Goal: Information Seeking & Learning: Learn about a topic

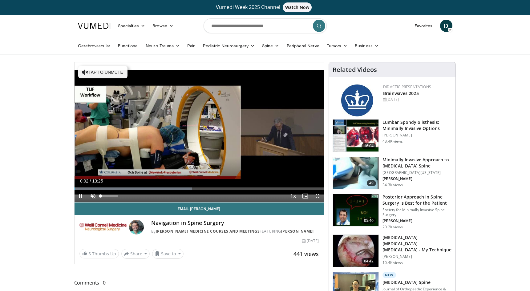
click at [93, 199] on span "Video Player" at bounding box center [93, 196] width 12 height 12
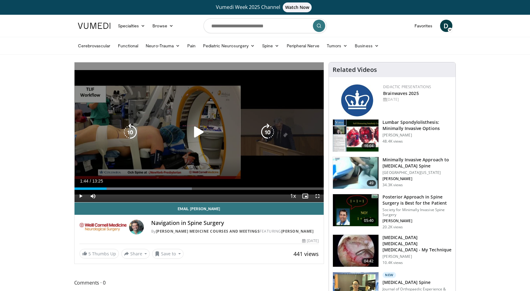
click at [195, 130] on icon "Video Player" at bounding box center [198, 132] width 17 height 17
click at [195, 135] on icon "Video Player" at bounding box center [198, 132] width 17 height 17
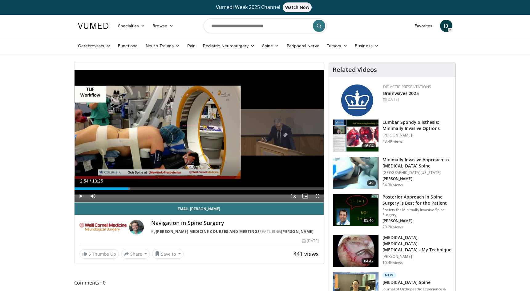
click at [81, 197] on span "Video Player" at bounding box center [80, 196] width 12 height 12
click at [79, 198] on span "Video Player" at bounding box center [80, 196] width 12 height 12
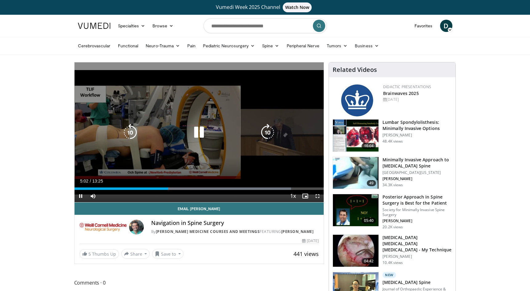
click at [197, 134] on icon "Video Player" at bounding box center [198, 132] width 17 height 17
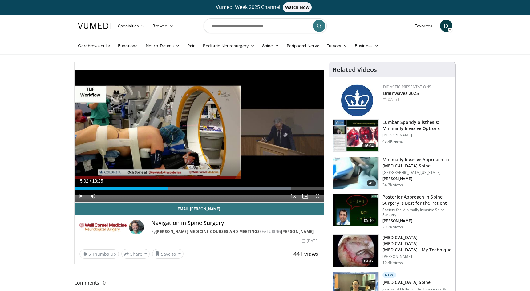
click at [80, 196] on span "Video Player" at bounding box center [80, 196] width 12 height 12
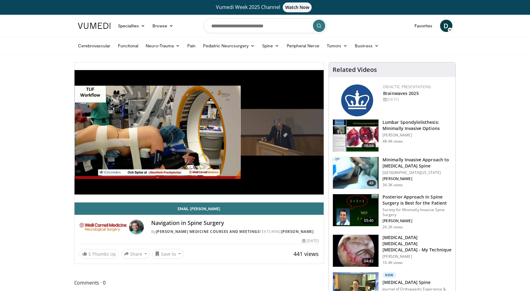
click at [81, 198] on div "30 seconds Tap to unmute" at bounding box center [198, 132] width 249 height 140
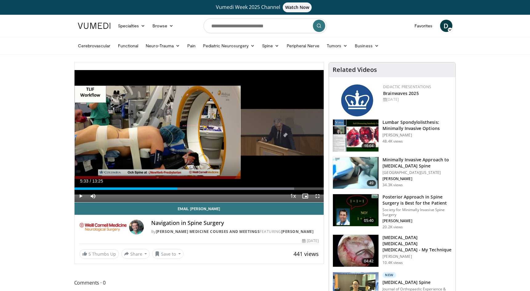
click at [81, 195] on span "Video Player" at bounding box center [80, 196] width 12 height 12
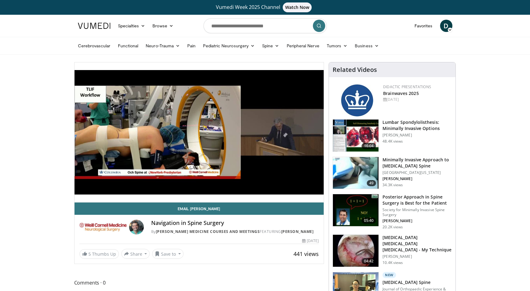
click at [81, 195] on div "30 seconds Tap to unmute" at bounding box center [198, 132] width 249 height 140
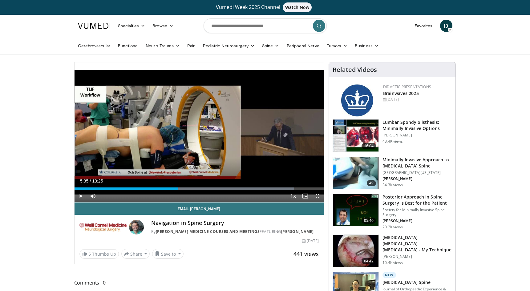
click at [81, 196] on span "Video Player" at bounding box center [80, 196] width 12 height 12
click at [81, 198] on span "Video Player" at bounding box center [80, 196] width 12 height 12
click at [80, 198] on span "Video Player" at bounding box center [80, 196] width 12 height 12
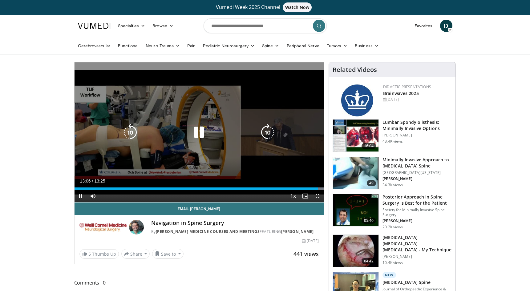
click at [201, 132] on icon "Video Player" at bounding box center [198, 132] width 17 height 17
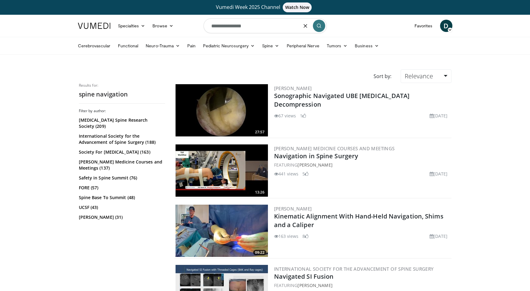
click at [262, 26] on input "**********" at bounding box center [264, 25] width 123 height 15
drag, startPoint x: 262, startPoint y: 26, endPoint x: 207, endPoint y: 27, distance: 55.4
click at [207, 27] on input "**********" at bounding box center [264, 25] width 123 height 15
type input "**********"
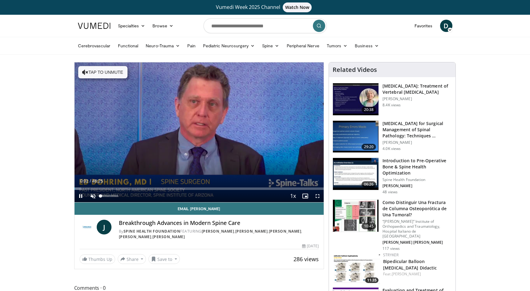
click at [89, 196] on span "Video Player" at bounding box center [93, 196] width 12 height 12
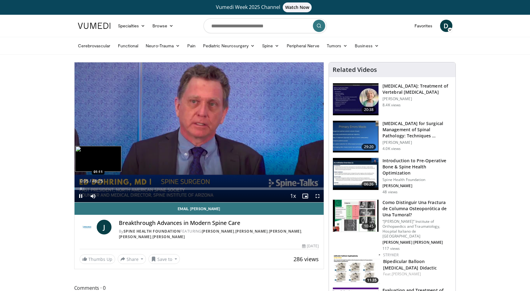
click at [81, 188] on div "Progress Bar" at bounding box center [81, 189] width 1 height 2
click at [90, 188] on div "Progress Bar" at bounding box center [90, 189] width 1 height 2
click at [100, 188] on div "Progress Bar" at bounding box center [100, 189] width 1 height 2
click at [99, 188] on div "Progress Bar" at bounding box center [99, 189] width 1 height 2
click at [106, 188] on div "Progress Bar" at bounding box center [106, 189] width 1 height 2
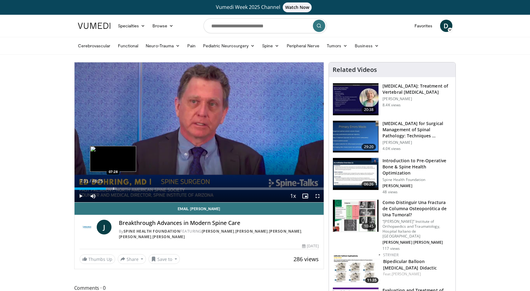
click at [113, 189] on div "Progress Bar" at bounding box center [113, 189] width 1 height 2
click at [120, 188] on div "Progress Bar" at bounding box center [120, 189] width 1 height 2
click at [142, 188] on div "Progress Bar" at bounding box center [142, 189] width 1 height 2
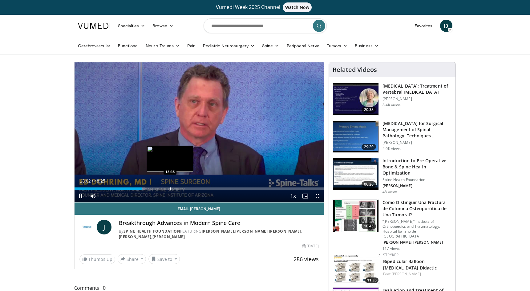
click at [170, 188] on div "Progress Bar" at bounding box center [170, 189] width 1 height 2
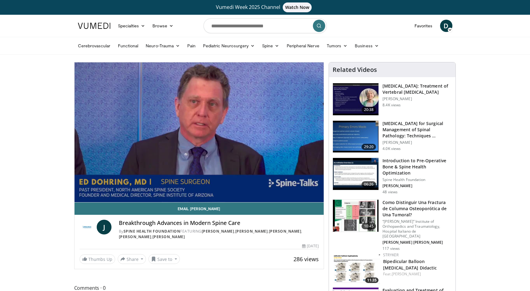
click at [196, 189] on div "10 seconds Tap to unmute" at bounding box center [198, 132] width 249 height 140
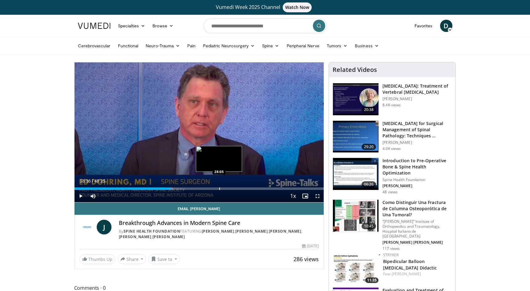
click at [219, 188] on div "Progress Bar" at bounding box center [219, 189] width 1 height 2
click at [79, 196] on span "Video Player" at bounding box center [80, 196] width 12 height 12
click at [80, 196] on span "Video Player" at bounding box center [80, 196] width 12 height 12
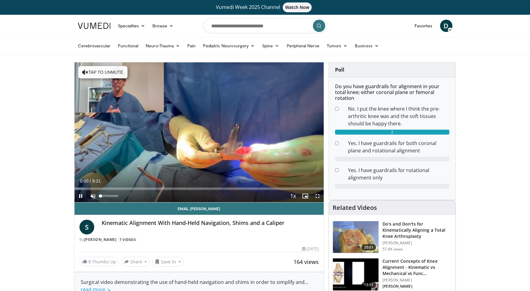
click at [92, 198] on span "Video Player" at bounding box center [93, 196] width 12 height 12
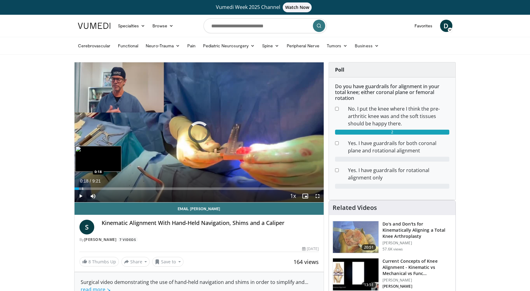
click at [82, 188] on div "Progress Bar" at bounding box center [82, 189] width 1 height 2
click at [89, 189] on div "Progress Bar" at bounding box center [89, 189] width 1 height 2
click at [96, 189] on video-js "**********" at bounding box center [198, 132] width 249 height 140
click at [104, 188] on div "Progress Bar" at bounding box center [104, 189] width 1 height 2
click at [115, 189] on div "Progress Bar" at bounding box center [115, 189] width 1 height 2
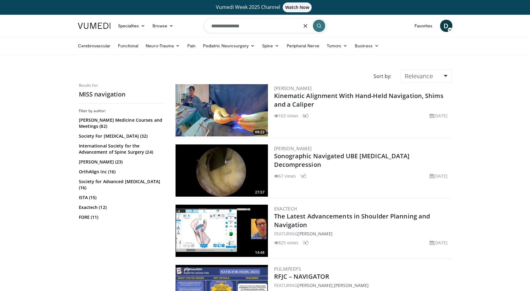
drag, startPoint x: 251, startPoint y: 26, endPoint x: 190, endPoint y: 27, distance: 61.6
click at [190, 27] on nav "Specialties Adult & Family Medicine Allergy, Asthma, Immunology Anesthesiology …" at bounding box center [265, 26] width 382 height 22
type input "*"
type input "**********"
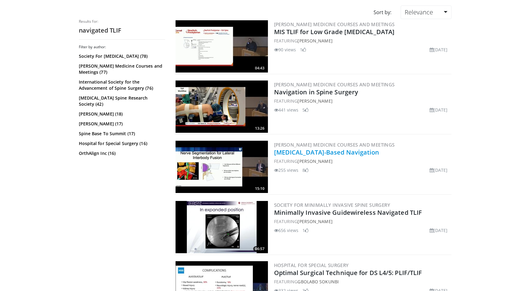
scroll to position [63, 0]
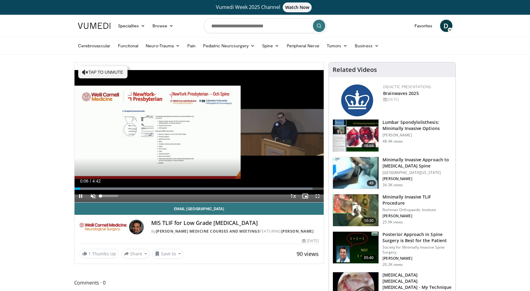
click at [92, 196] on span "Video Player" at bounding box center [93, 196] width 12 height 12
click at [316, 195] on span "Video Player" at bounding box center [317, 196] width 12 height 12
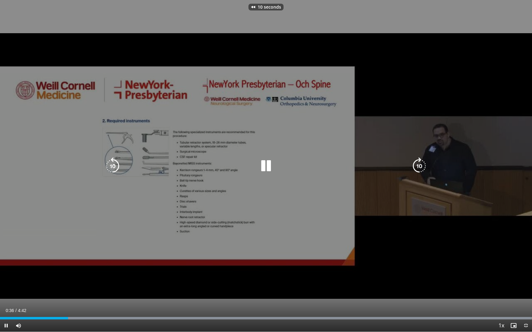
click at [267, 169] on icon "Video Player" at bounding box center [265, 166] width 17 height 17
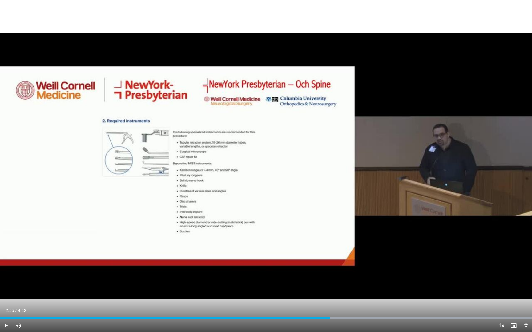
click at [7, 291] on span "Video Player" at bounding box center [6, 326] width 12 height 12
click at [355, 291] on div "Loaded : 99.97% 3:14 3:08" at bounding box center [266, 317] width 532 height 6
click at [526, 291] on span "Video Player" at bounding box center [526, 326] width 12 height 12
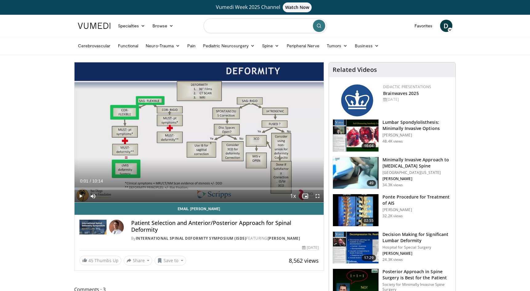
click at [224, 26] on input "Search topics, interventions" at bounding box center [264, 25] width 123 height 15
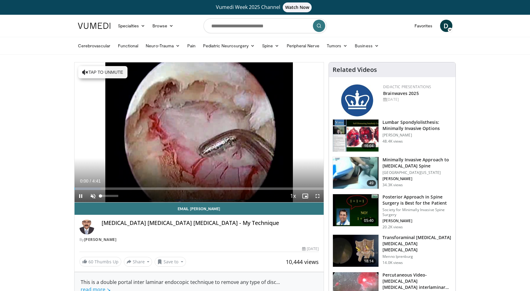
click at [94, 198] on span "Video Player" at bounding box center [93, 196] width 12 height 12
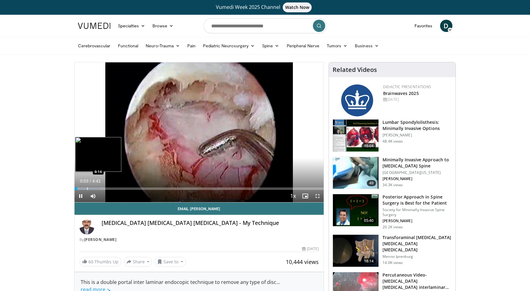
click at [87, 188] on div "Progress Bar" at bounding box center [87, 189] width 1 height 2
click at [111, 189] on div "Progress Bar" at bounding box center [111, 189] width 1 height 2
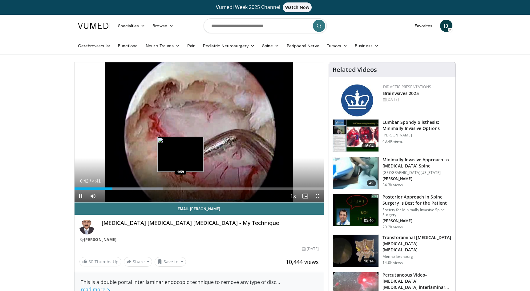
click at [181, 188] on div "Progress Bar" at bounding box center [181, 189] width 1 height 2
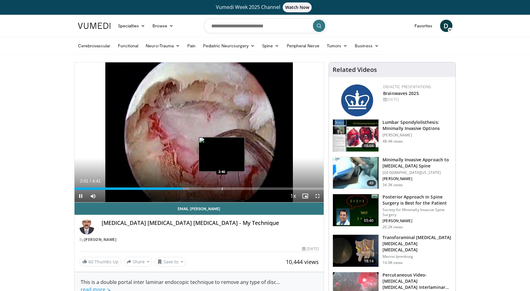
click at [222, 187] on div "Loaded : 46.17% 2:01 2:46" at bounding box center [198, 187] width 249 height 6
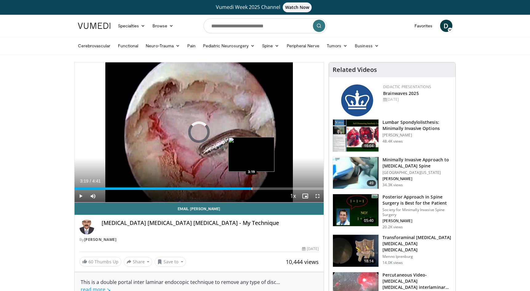
click at [251, 188] on div "Progress Bar" at bounding box center [251, 189] width 1 height 2
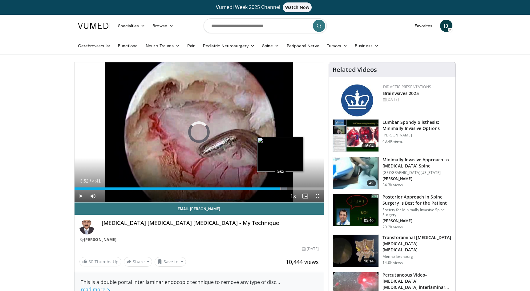
click at [280, 188] on div "Progress Bar" at bounding box center [280, 189] width 1 height 2
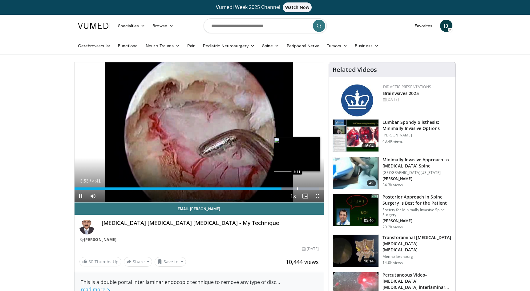
click at [297, 187] on div "Loaded : 98.27% 3:53 4:11" at bounding box center [198, 187] width 249 height 6
